Goal: Information Seeking & Learning: Find specific fact

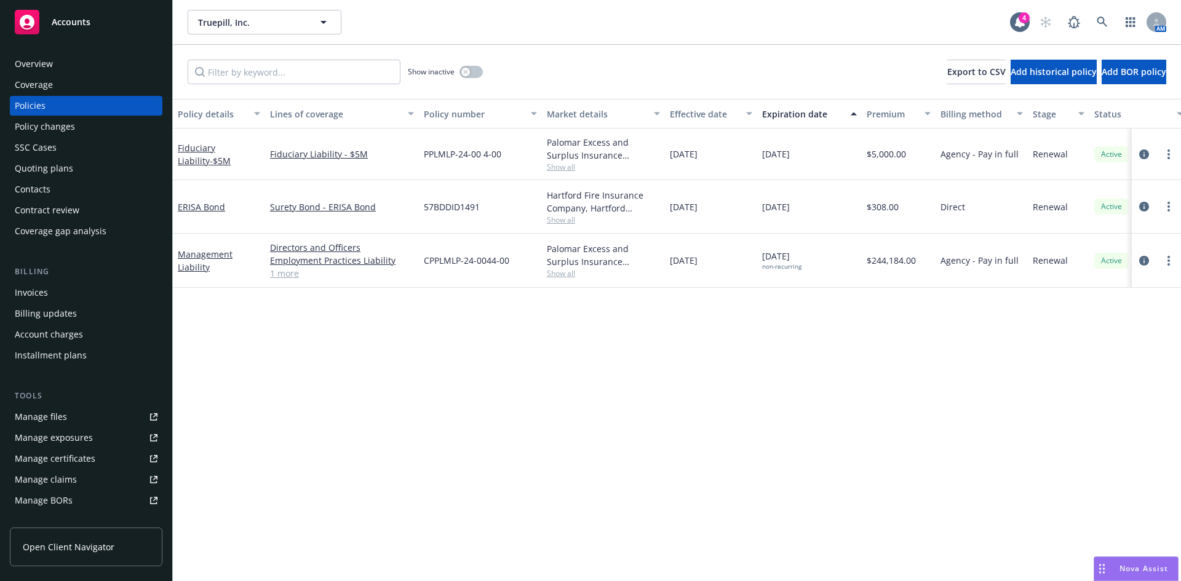
click at [235, 389] on div "Policy details Lines of coverage Policy number Market details Effective date Ex…" at bounding box center [677, 340] width 1009 height 482
